Goal: Transaction & Acquisition: Purchase product/service

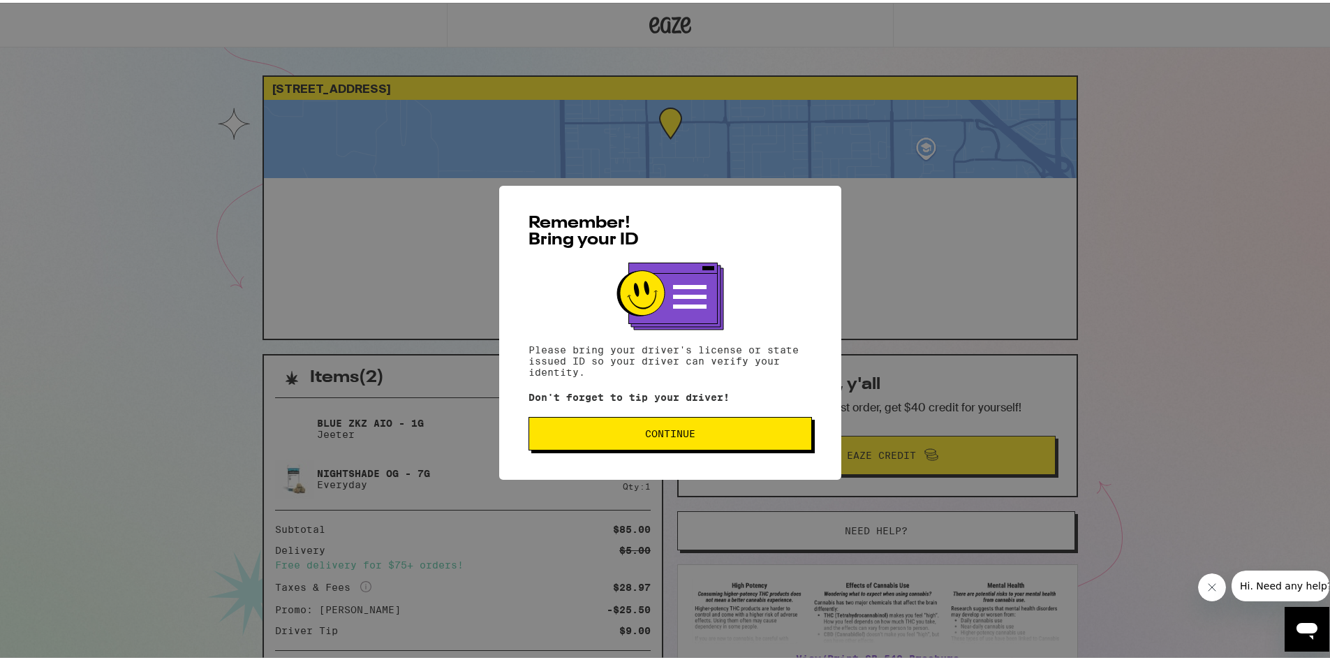
click at [665, 435] on span "Continue" at bounding box center [670, 431] width 50 height 10
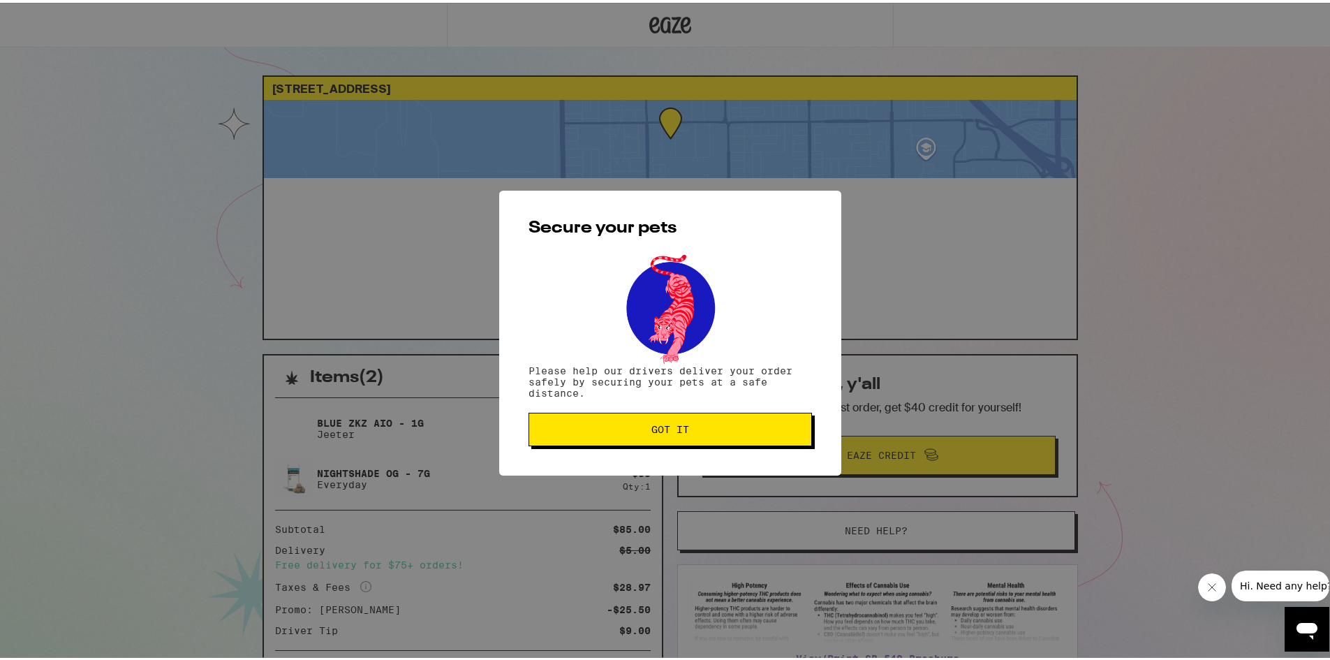
click at [686, 426] on span "Got it" at bounding box center [670, 427] width 260 height 10
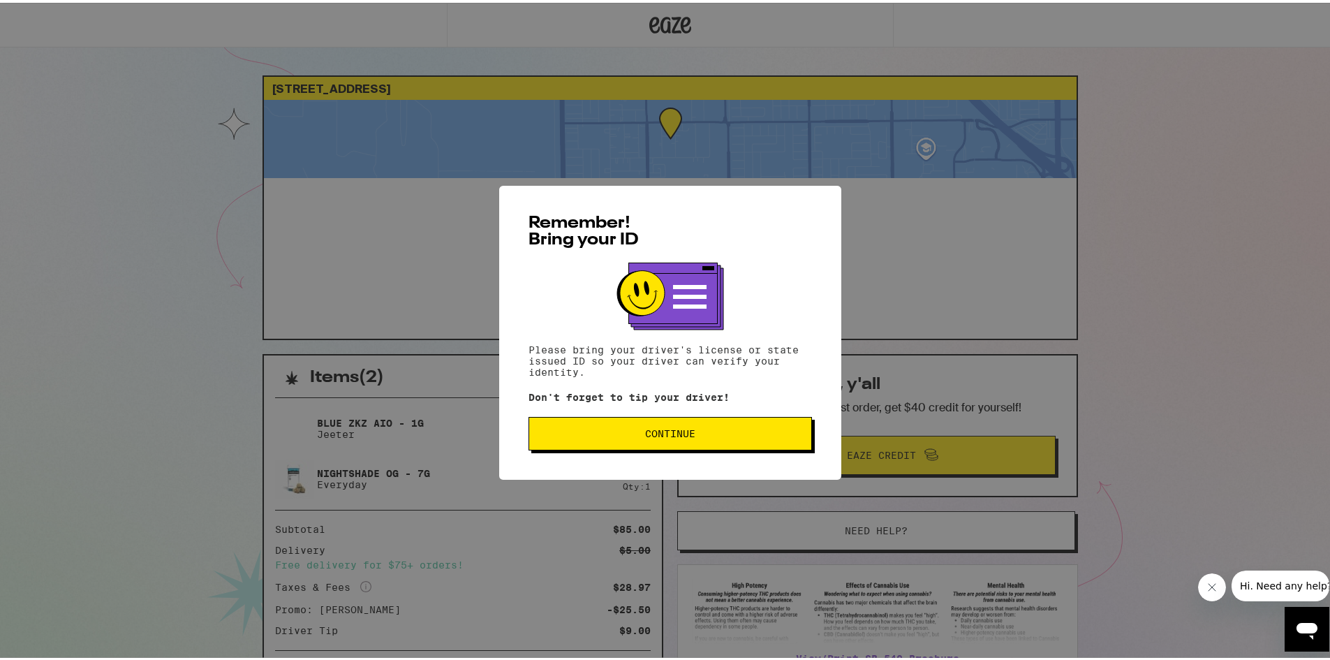
click at [647, 451] on div "Remember! Bring your ID Please bring your driver's license or state issued ID s…" at bounding box center [670, 330] width 342 height 294
click at [695, 468] on div "Remember! Bring your ID Please bring your driver's license or state issued ID s…" at bounding box center [670, 330] width 342 height 294
click at [709, 443] on button "Continue" at bounding box center [671, 431] width 284 height 34
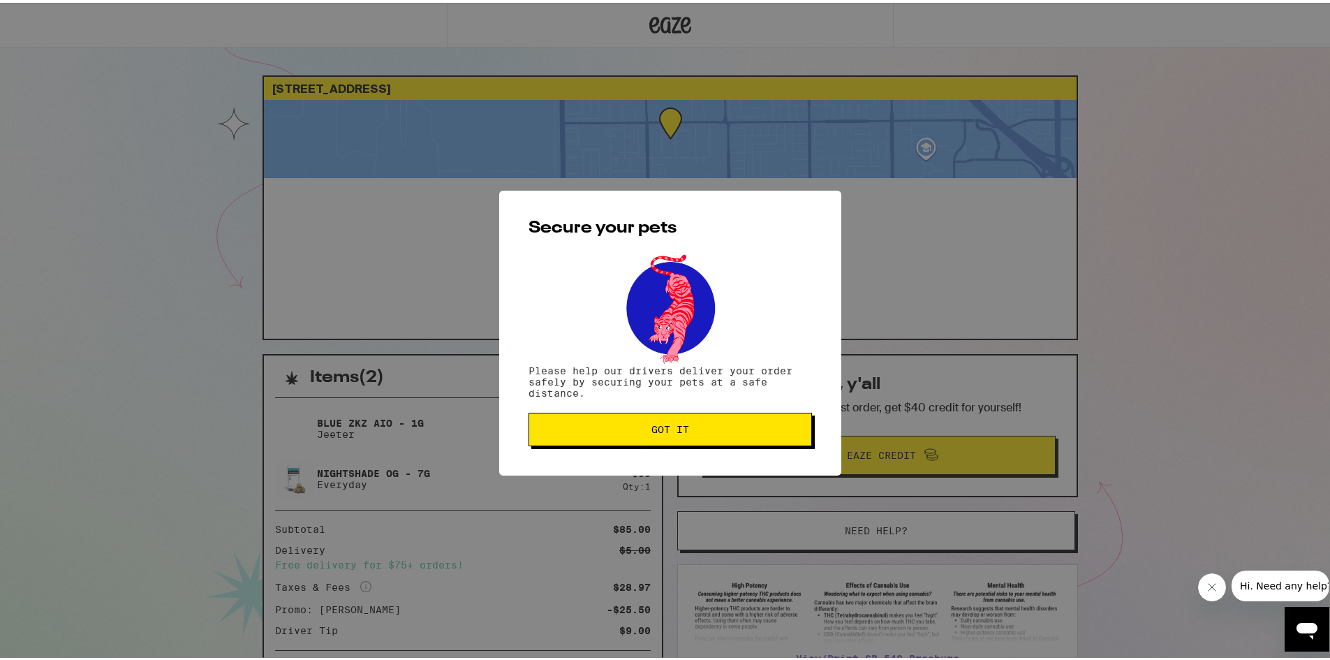
click at [698, 443] on button "Got it" at bounding box center [671, 427] width 284 height 34
